Goal: Find specific page/section: Find specific page/section

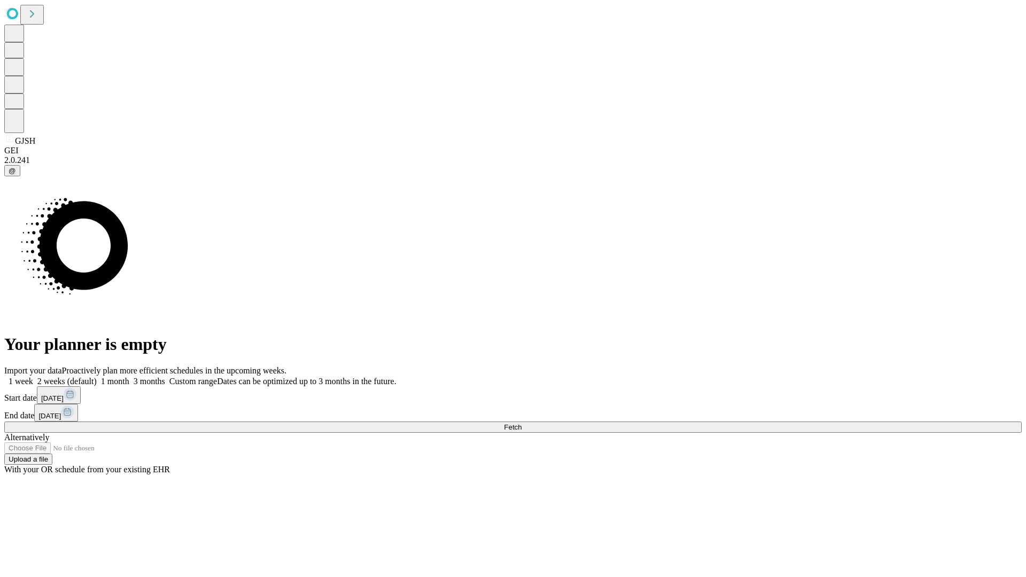
click at [522, 423] on span "Fetch" at bounding box center [513, 427] width 18 height 8
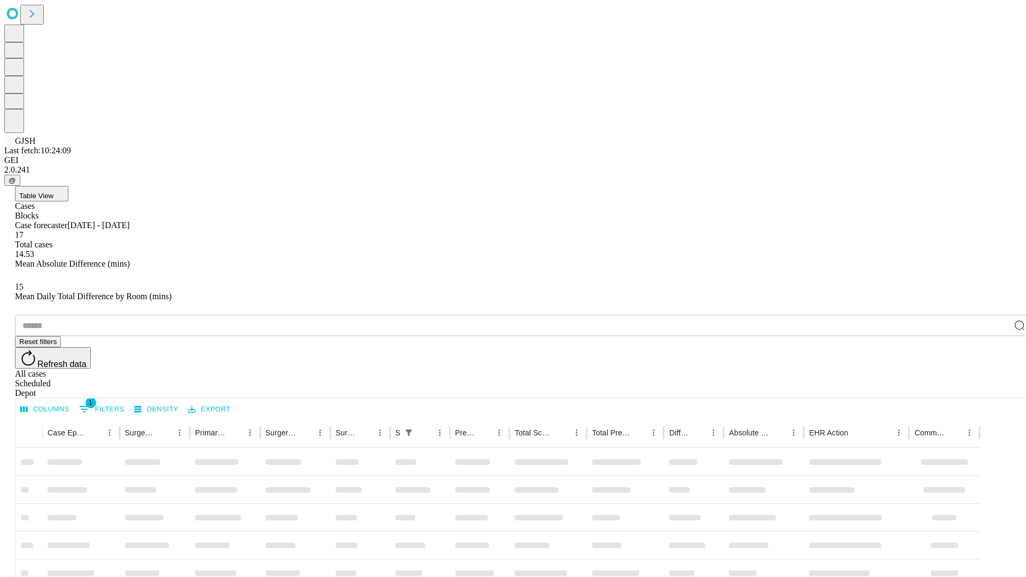
click at [53, 192] on span "Table View" at bounding box center [36, 196] width 34 height 8
